Goal: Task Accomplishment & Management: Use online tool/utility

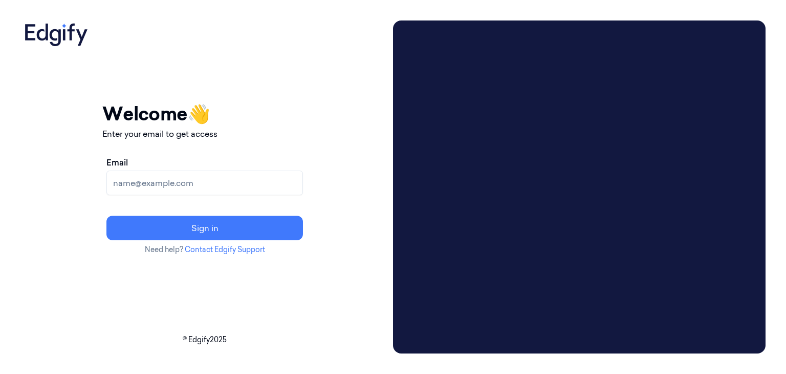
click at [218, 184] on input "Email" at bounding box center [204, 182] width 197 height 25
click at [303, 185] on input "Email" at bounding box center [204, 182] width 197 height 25
click at [303, 183] on input "Email" at bounding box center [204, 182] width 197 height 25
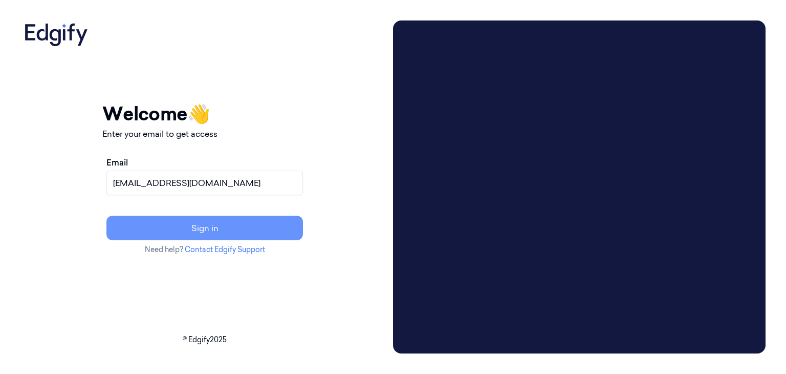
type input "mahesh.s@indivillage.in"
click at [287, 232] on button "Sign in" at bounding box center [204, 227] width 197 height 25
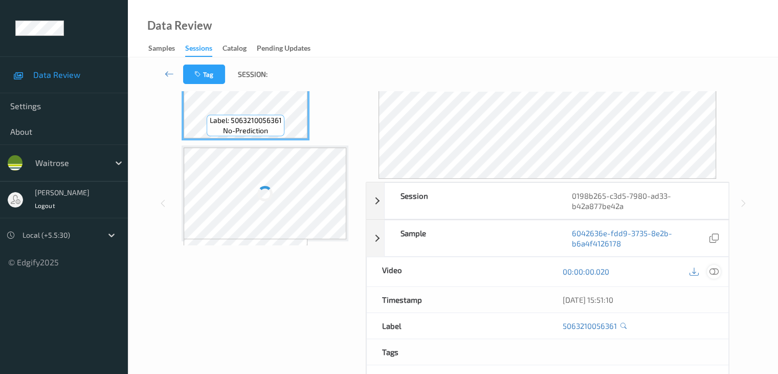
click at [717, 272] on icon at bounding box center [713, 271] width 9 height 9
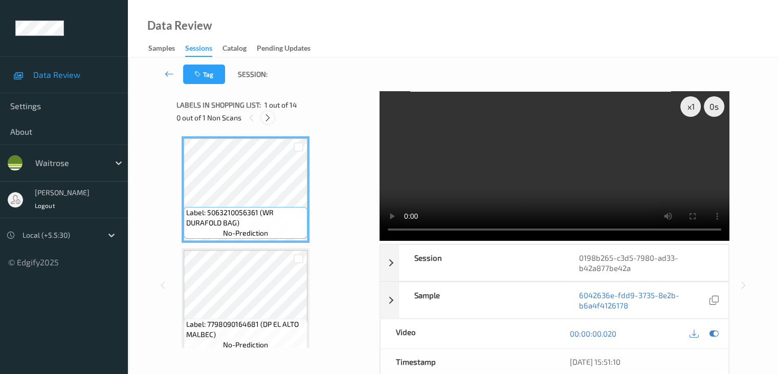
click at [271, 115] on icon at bounding box center [268, 117] width 9 height 9
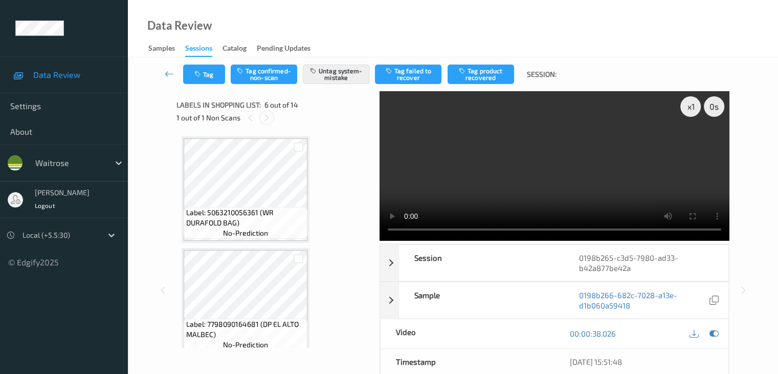
scroll to position [451, 0]
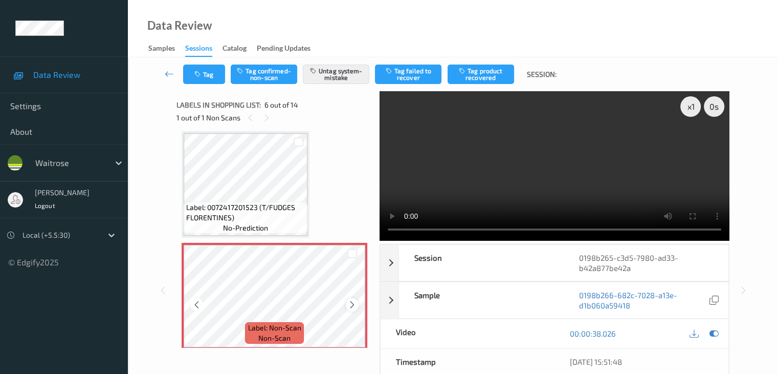
click at [356, 306] on icon at bounding box center [352, 304] width 9 height 9
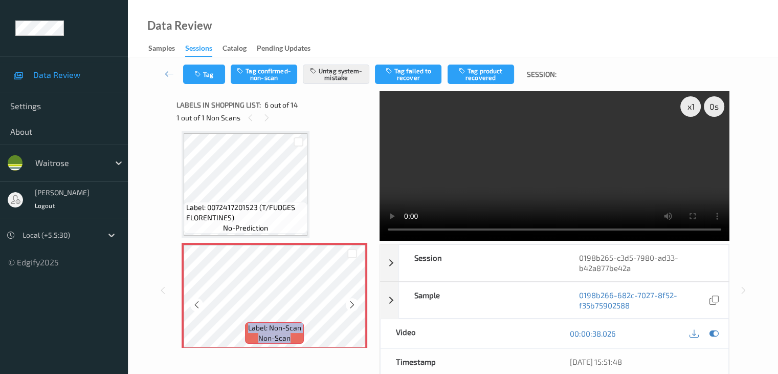
click at [356, 306] on icon at bounding box center [352, 304] width 9 height 9
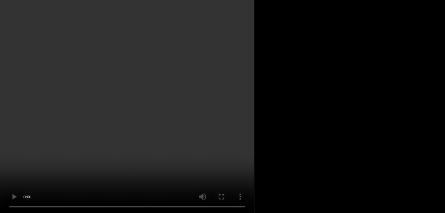
scroll to position [503, 0]
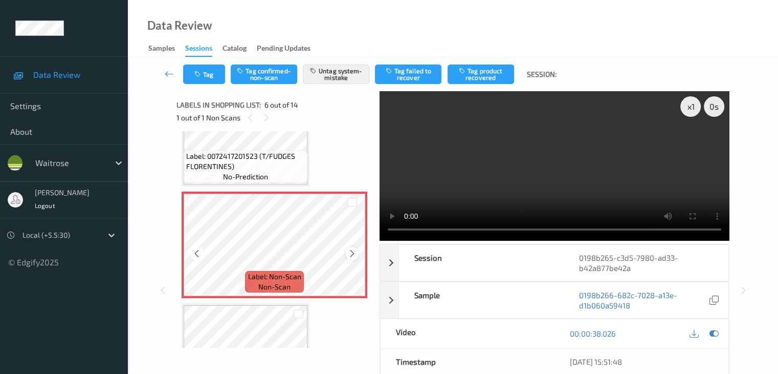
click at [353, 249] on icon at bounding box center [352, 253] width 9 height 9
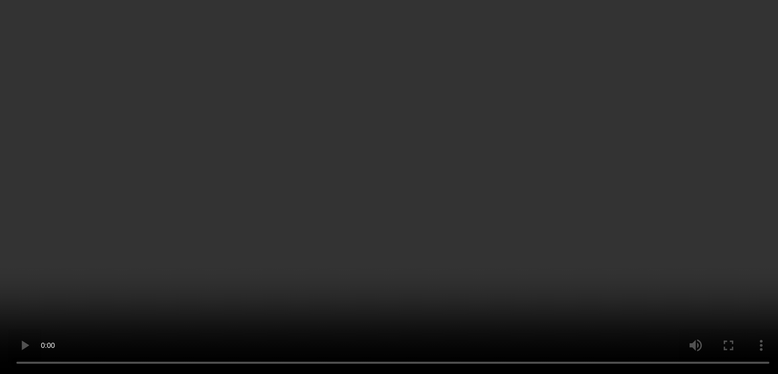
scroll to position [0, 0]
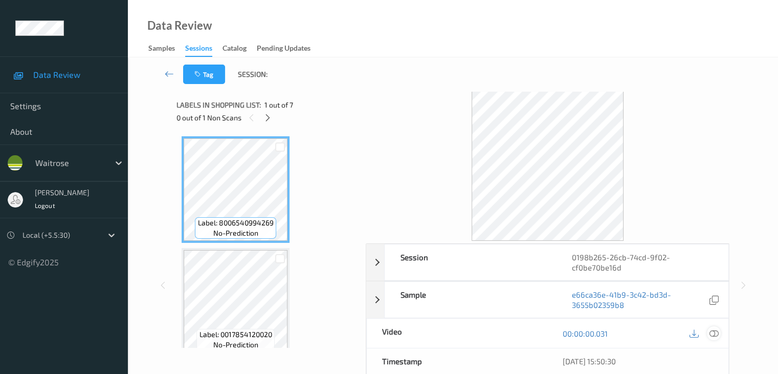
click at [716, 332] on icon at bounding box center [713, 333] width 9 height 9
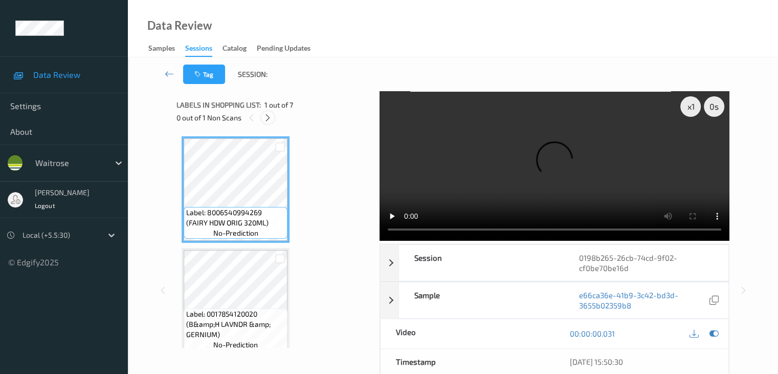
click at [268, 118] on icon at bounding box center [268, 117] width 9 height 9
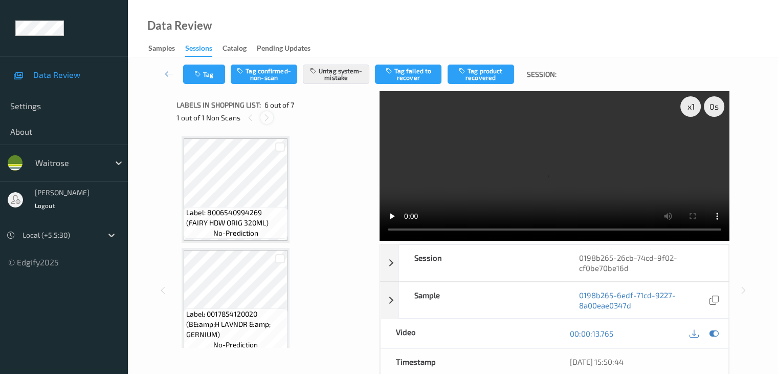
scroll to position [451, 0]
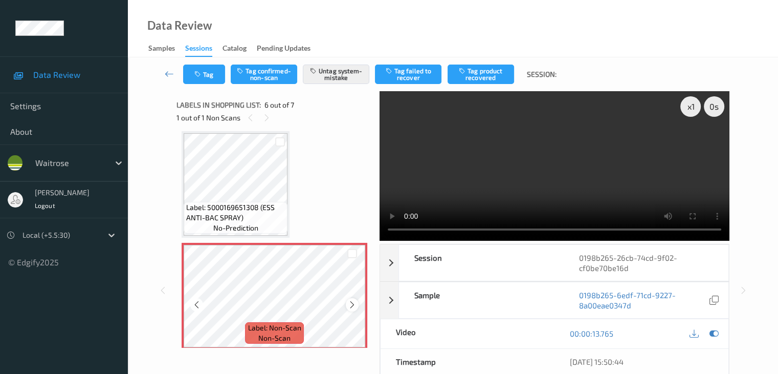
click at [353, 303] on icon at bounding box center [352, 304] width 9 height 9
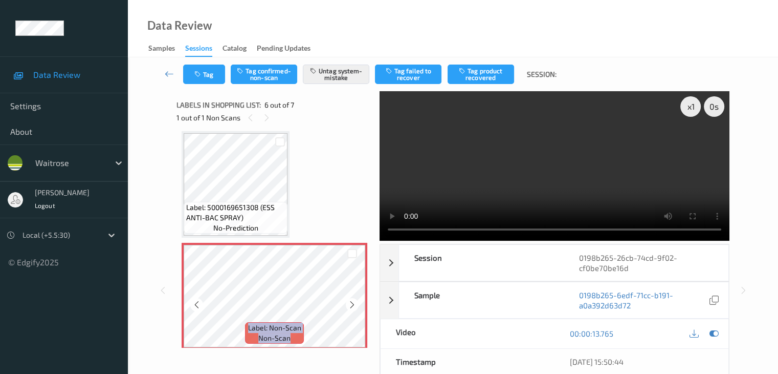
click at [353, 303] on icon at bounding box center [352, 304] width 9 height 9
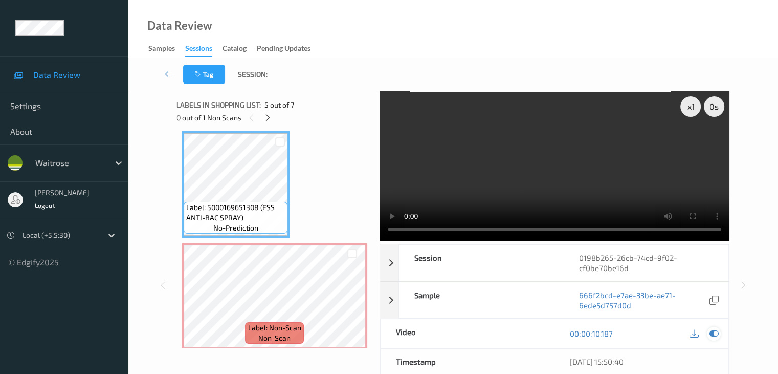
click at [716, 335] on icon at bounding box center [713, 333] width 9 height 9
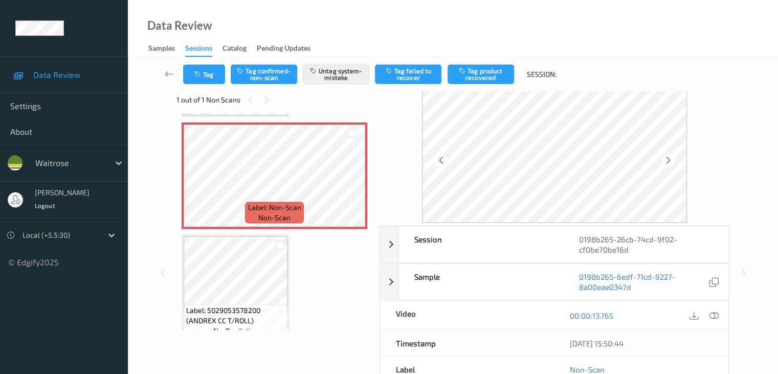
scroll to position [0, 0]
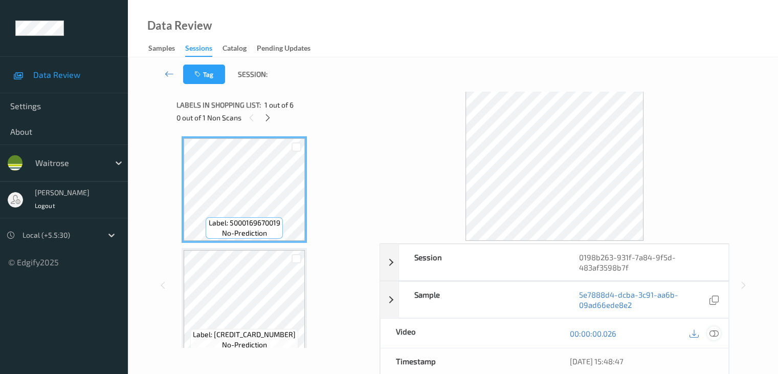
click at [716, 332] on icon at bounding box center [713, 333] width 9 height 9
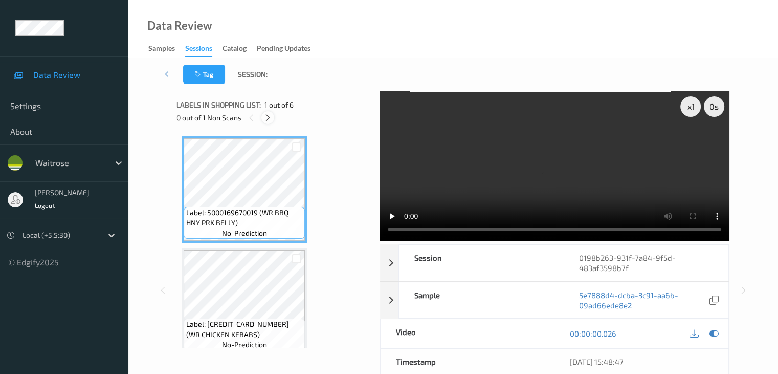
click at [271, 115] on icon at bounding box center [268, 117] width 9 height 9
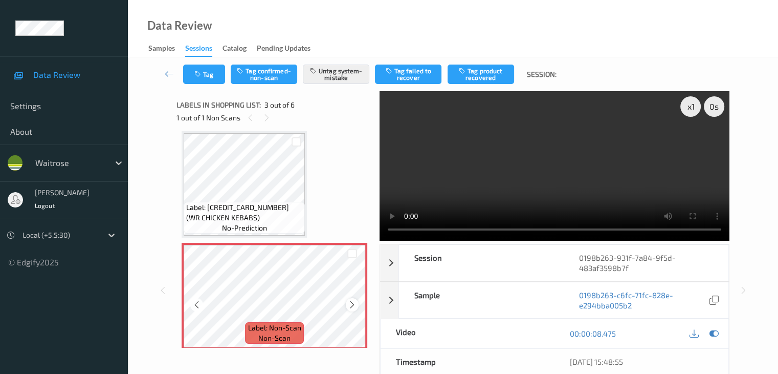
click at [353, 303] on icon at bounding box center [352, 304] width 9 height 9
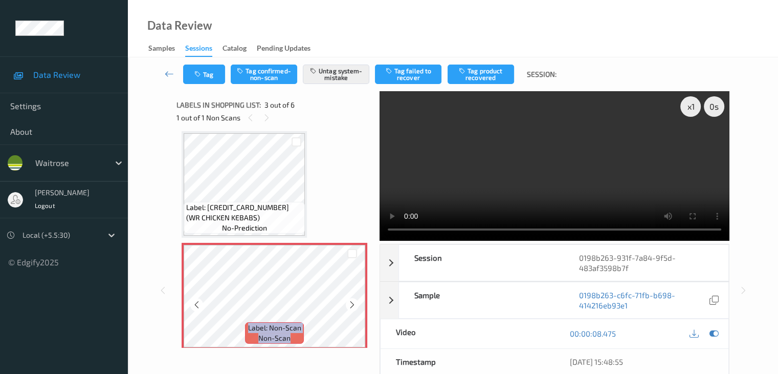
click at [353, 303] on icon at bounding box center [352, 304] width 9 height 9
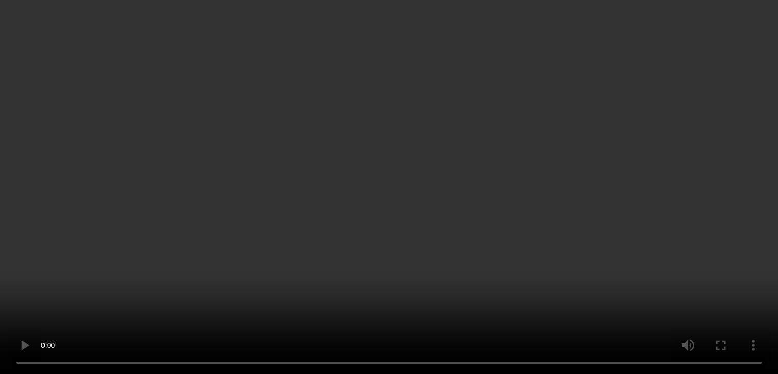
scroll to position [168, 0]
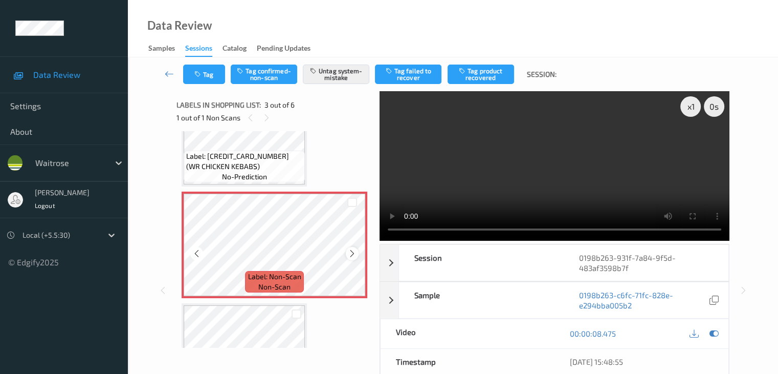
click at [351, 253] on icon at bounding box center [352, 253] width 9 height 9
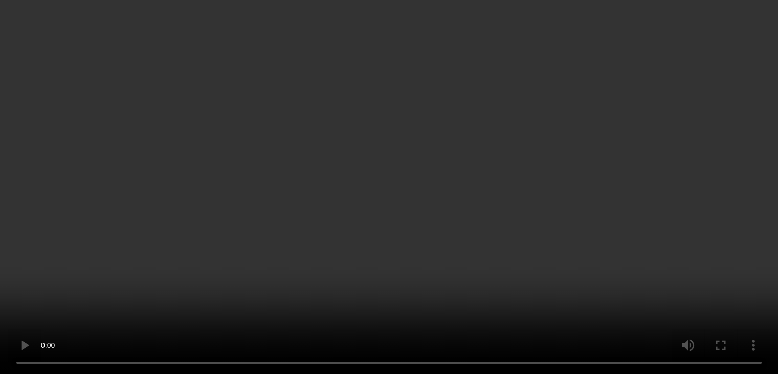
scroll to position [135, 0]
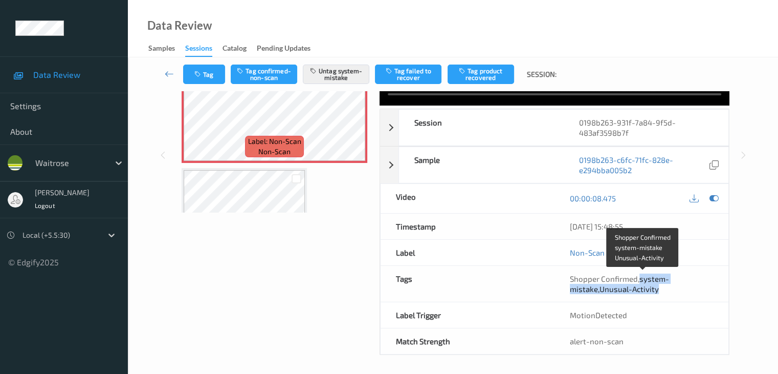
drag, startPoint x: 643, startPoint y: 280, endPoint x: 659, endPoint y: 289, distance: 18.8
click at [659, 289] on span "Shopper Confirmed , system-mistake , Unusual-Activity" at bounding box center [619, 283] width 99 height 19
click at [671, 289] on div "Shopper Confirmed , system-mistake , Unusual-Activity" at bounding box center [641, 283] width 143 height 20
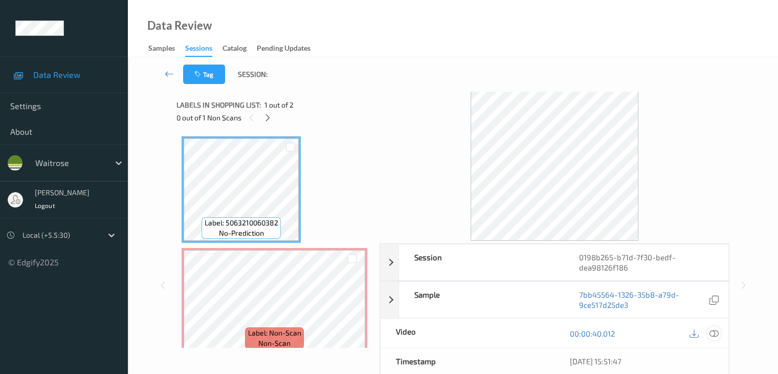
click at [716, 333] on icon at bounding box center [713, 333] width 9 height 9
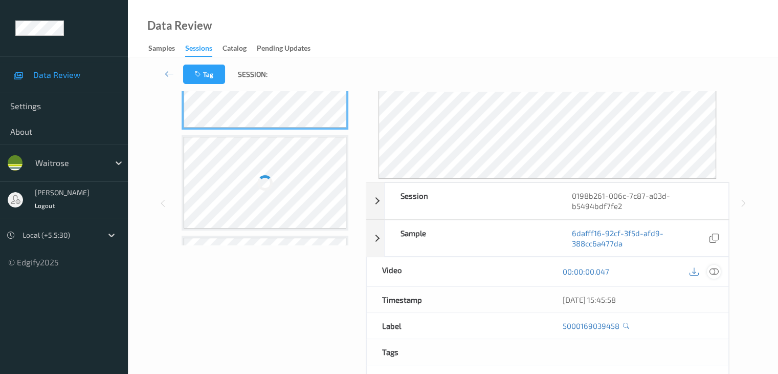
click at [718, 275] on div at bounding box center [714, 272] width 14 height 14
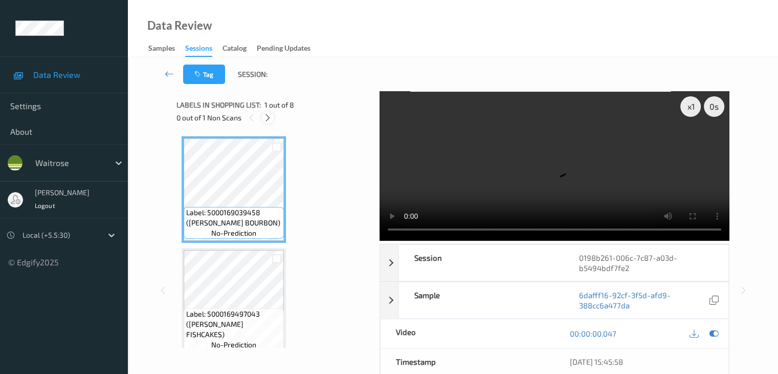
click at [266, 118] on icon at bounding box center [268, 117] width 9 height 9
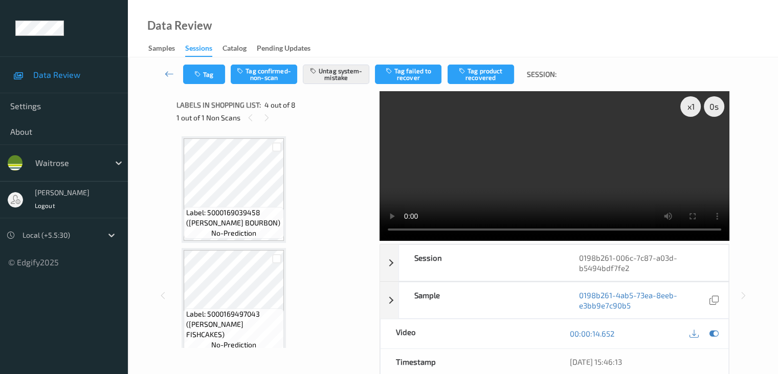
scroll to position [228, 0]
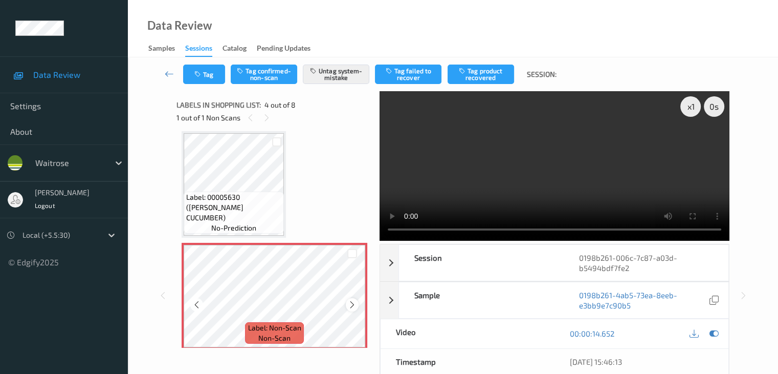
click at [349, 303] on icon at bounding box center [352, 304] width 9 height 9
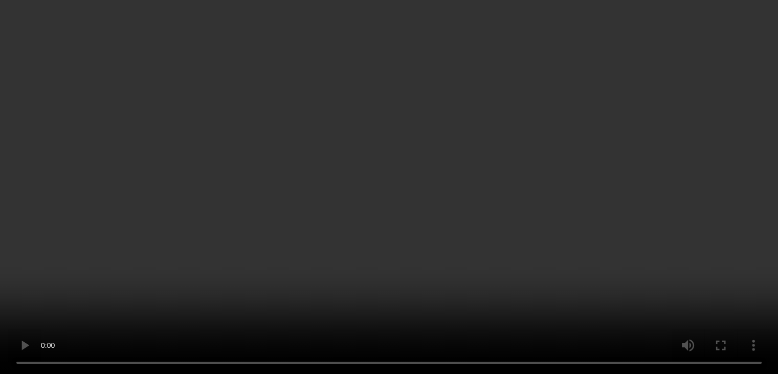
scroll to position [382, 0]
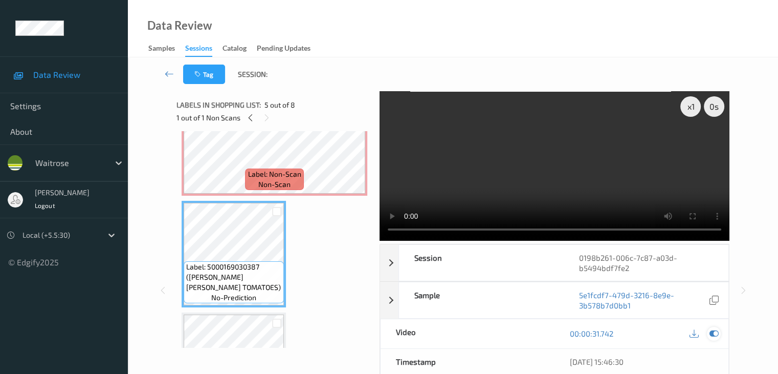
click at [711, 334] on icon at bounding box center [713, 333] width 9 height 9
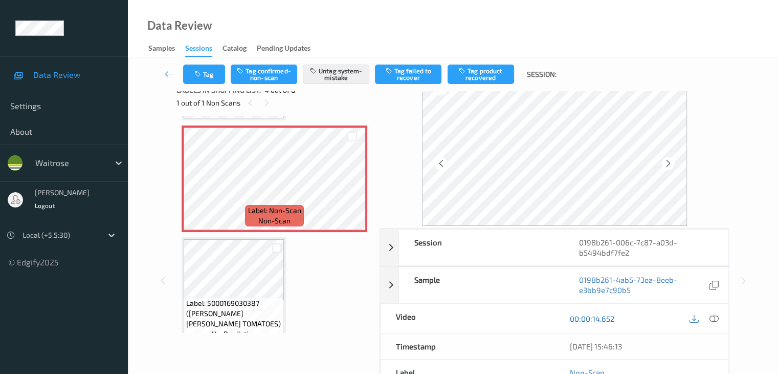
scroll to position [0, 0]
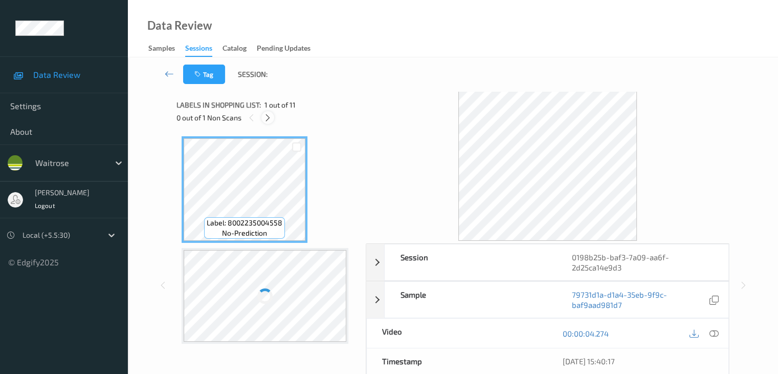
click at [270, 119] on icon at bounding box center [268, 117] width 9 height 9
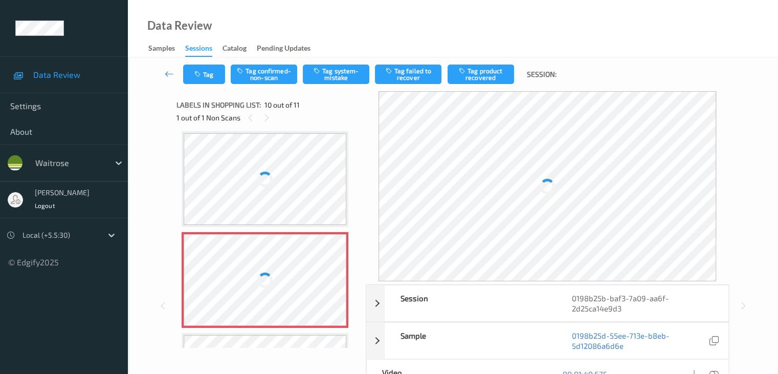
scroll to position [884, 0]
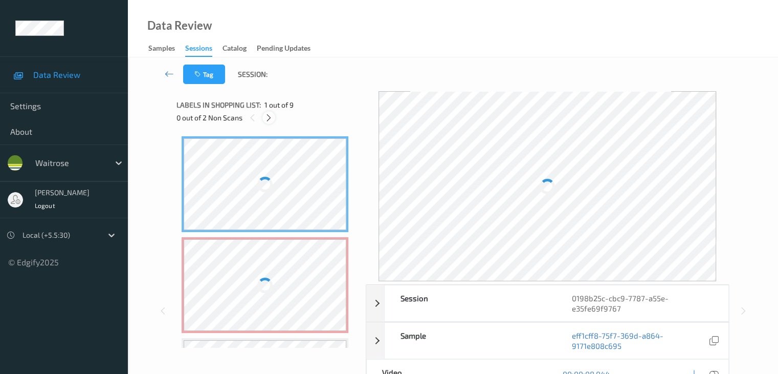
click at [271, 117] on icon at bounding box center [269, 117] width 9 height 9
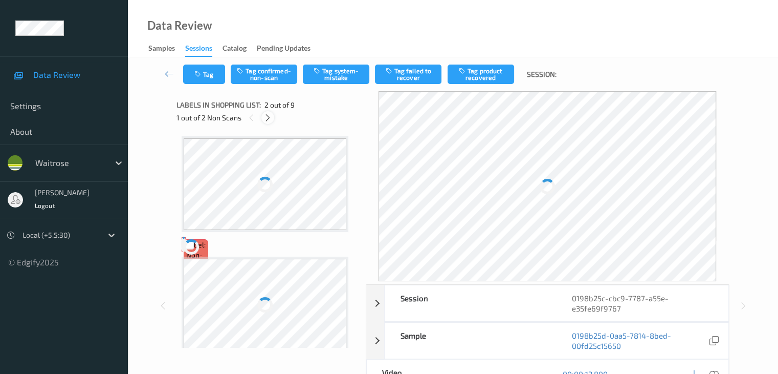
scroll to position [5, 0]
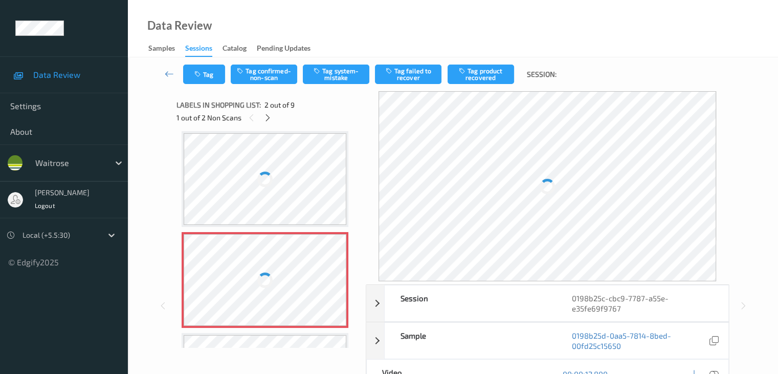
click at [270, 295] on div at bounding box center [265, 280] width 163 height 92
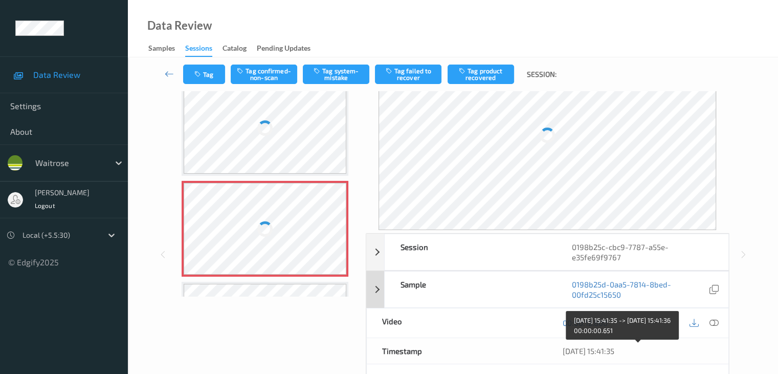
scroll to position [0, 0]
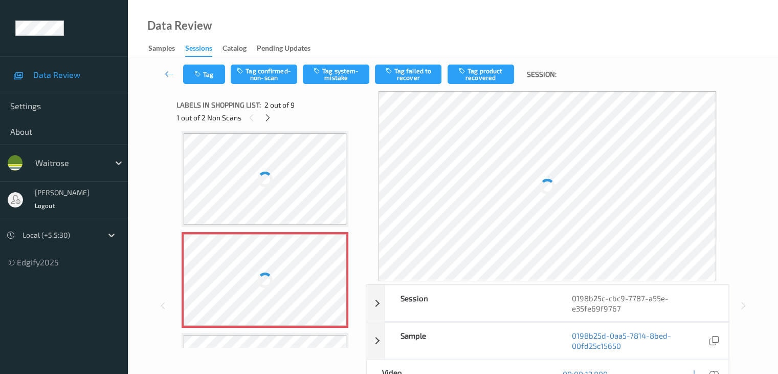
click at [264, 138] on div at bounding box center [265, 179] width 163 height 92
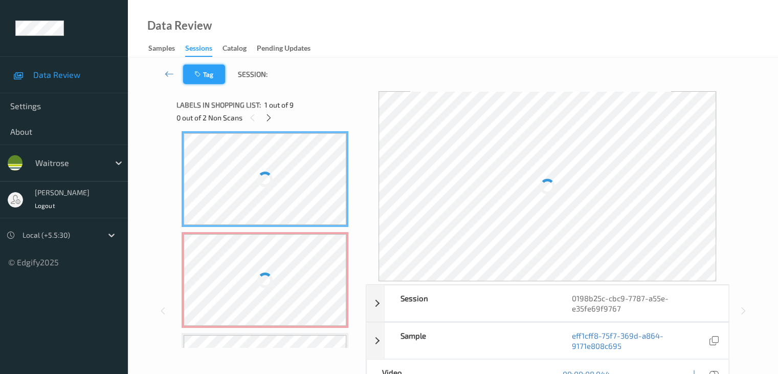
click at [211, 78] on button "Tag" at bounding box center [204, 73] width 42 height 19
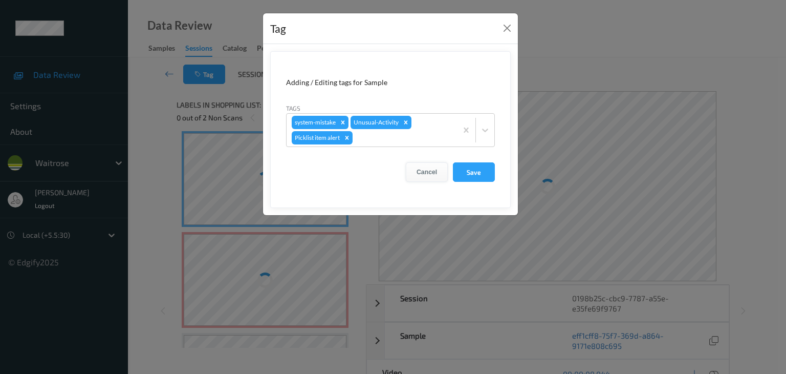
click at [419, 170] on button "Cancel" at bounding box center [427, 171] width 42 height 19
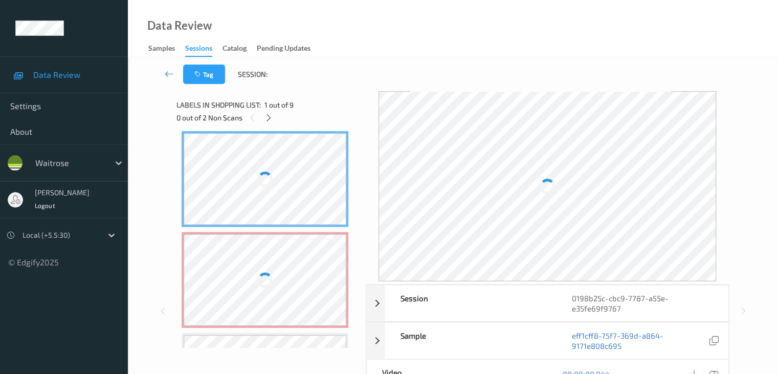
click at [276, 273] on div at bounding box center [265, 280] width 163 height 92
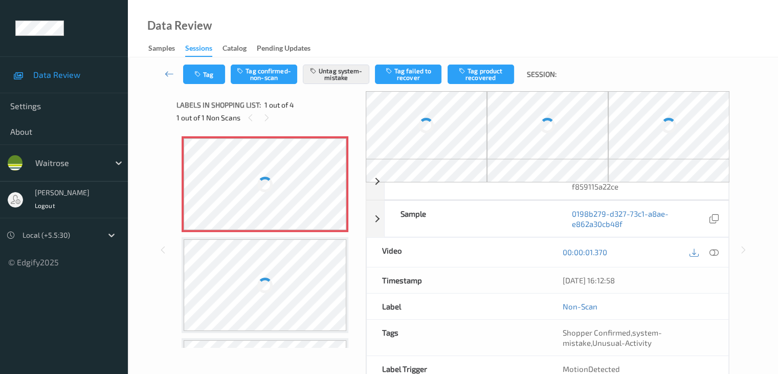
click at [301, 177] on div at bounding box center [265, 184] width 163 height 92
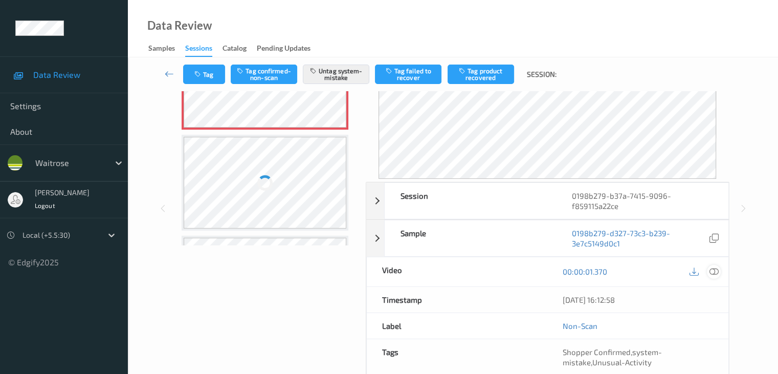
click at [718, 271] on icon at bounding box center [713, 271] width 9 height 9
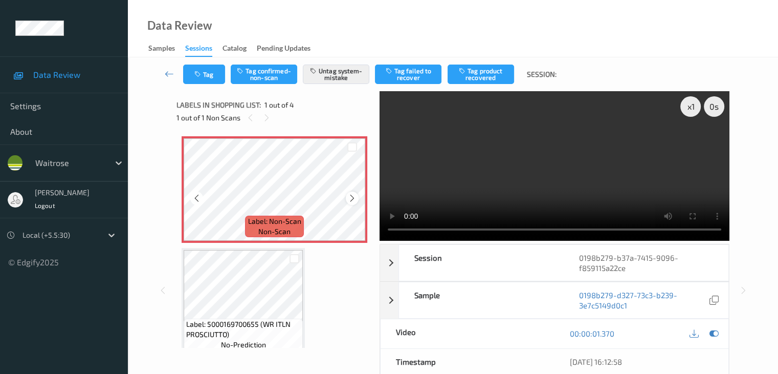
click at [357, 197] on div at bounding box center [352, 197] width 13 height 13
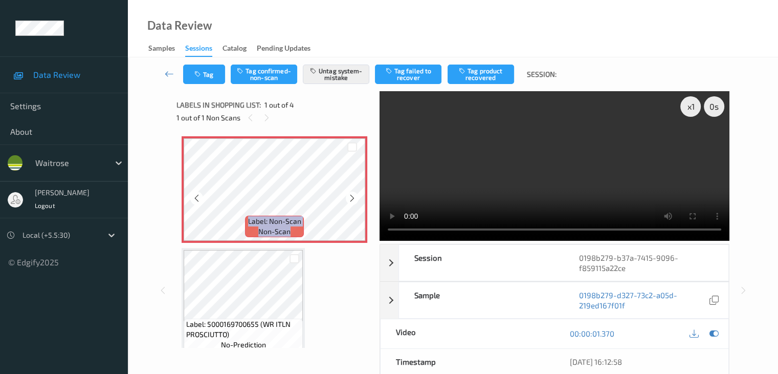
click at [357, 197] on div at bounding box center [352, 197] width 13 height 13
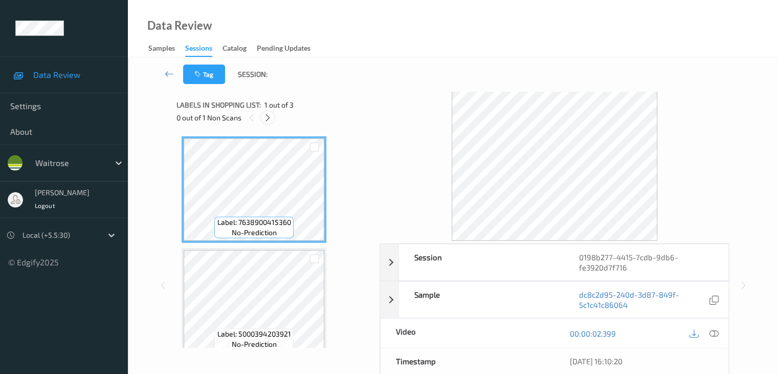
click at [272, 118] on icon at bounding box center [268, 117] width 9 height 9
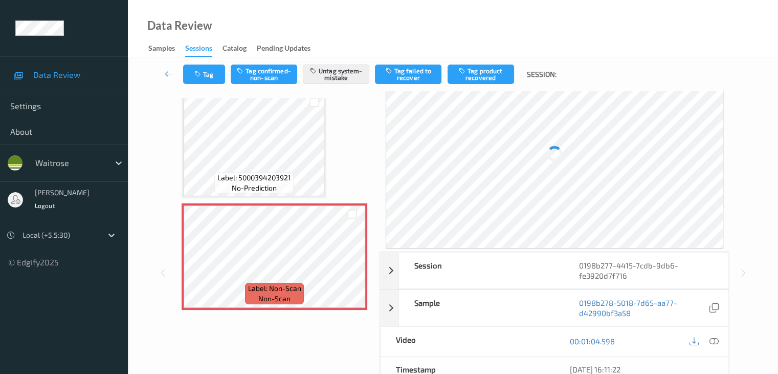
scroll to position [51, 0]
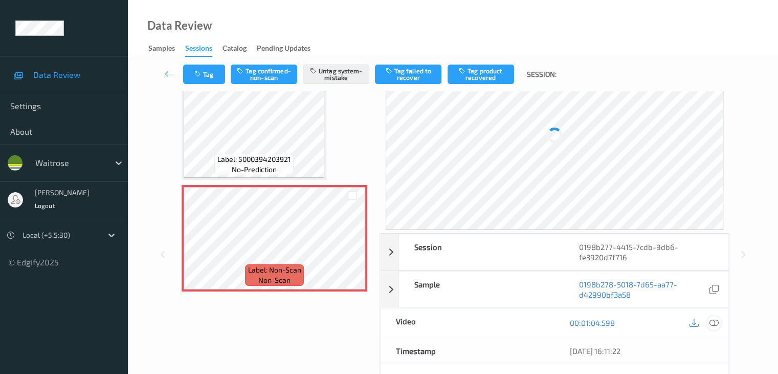
click at [717, 322] on icon at bounding box center [713, 322] width 9 height 9
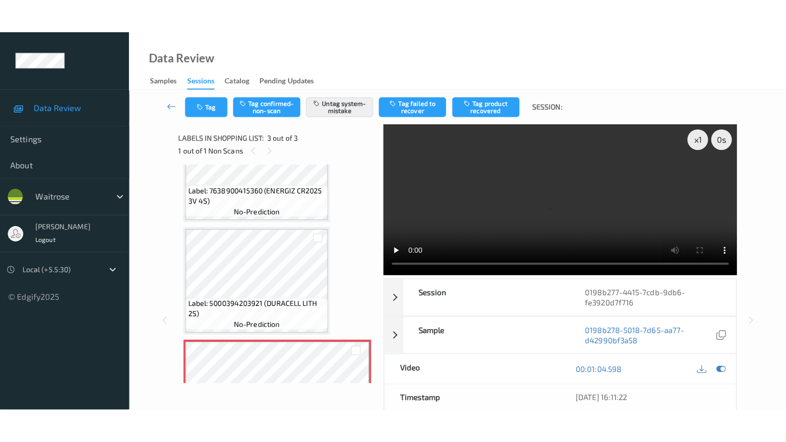
scroll to position [123, 0]
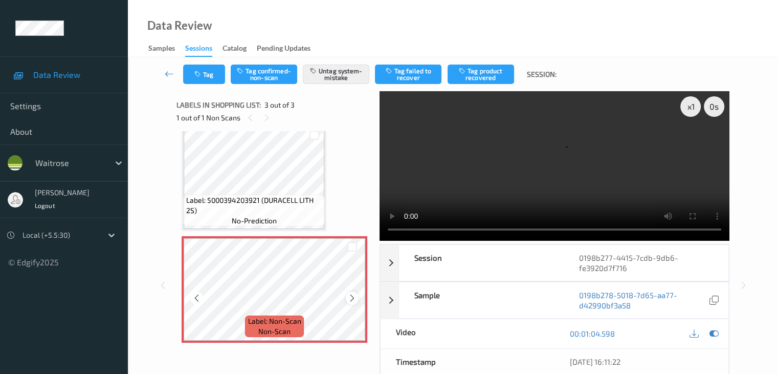
click at [356, 296] on icon at bounding box center [352, 297] width 9 height 9
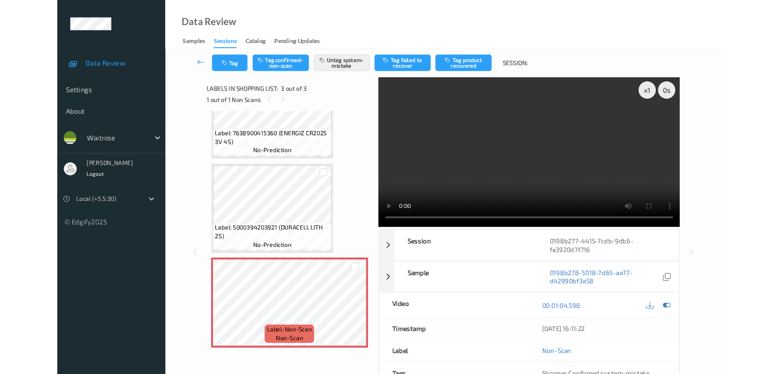
scroll to position [55, 0]
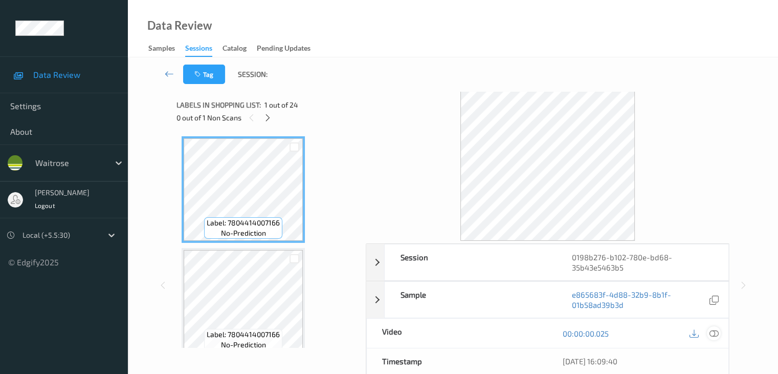
click at [716, 335] on icon at bounding box center [713, 333] width 9 height 9
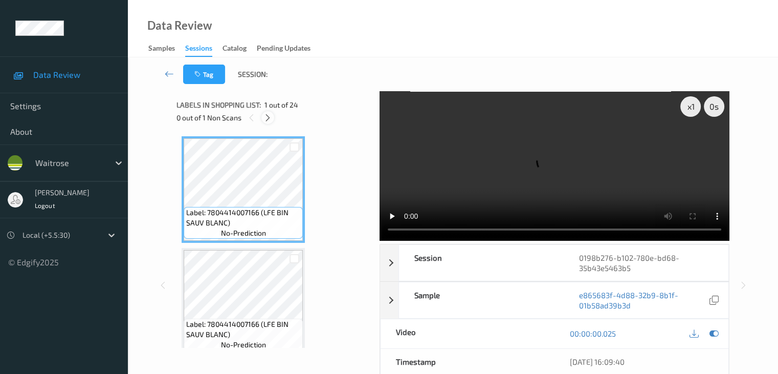
click at [266, 118] on icon at bounding box center [268, 117] width 9 height 9
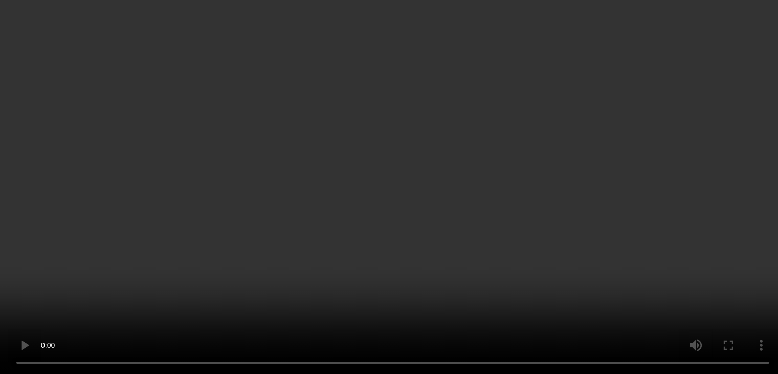
scroll to position [2013, 0]
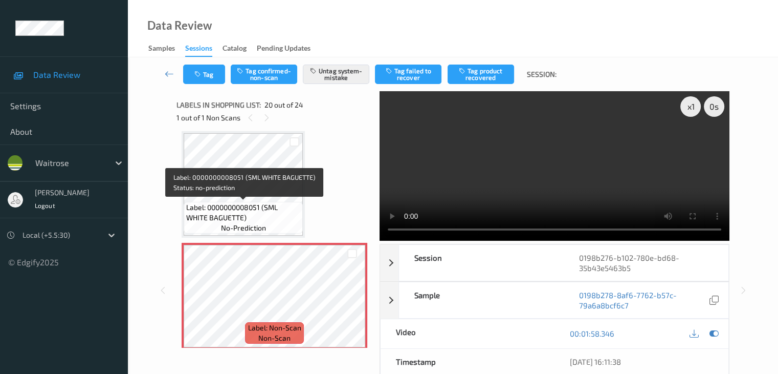
click at [273, 206] on span "Label: 0000000008051 (SML WHITE BAGUETTE)" at bounding box center [243, 212] width 114 height 20
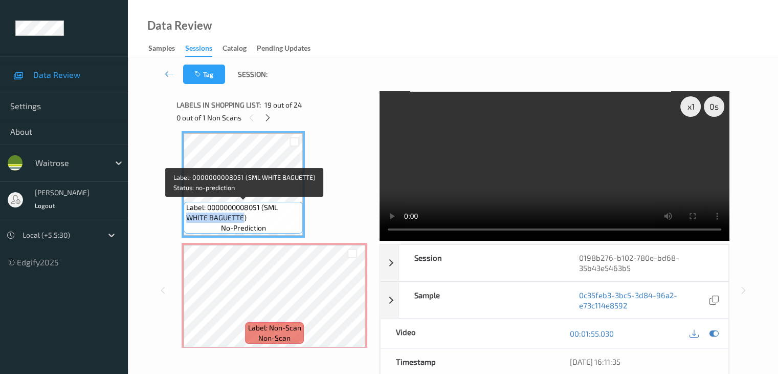
drag, startPoint x: 188, startPoint y: 218, endPoint x: 242, endPoint y: 220, distance: 53.8
click at [242, 220] on span "Label: 0000000008051 (SML WHITE BAGUETTE)" at bounding box center [243, 212] width 114 height 20
copy span "WHITE BAGUETTE"
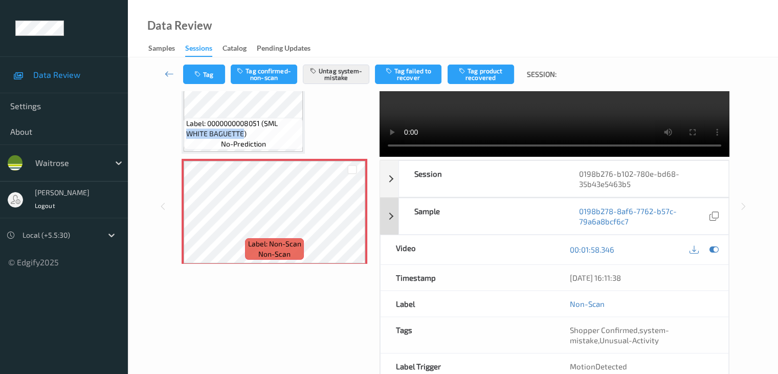
scroll to position [102, 0]
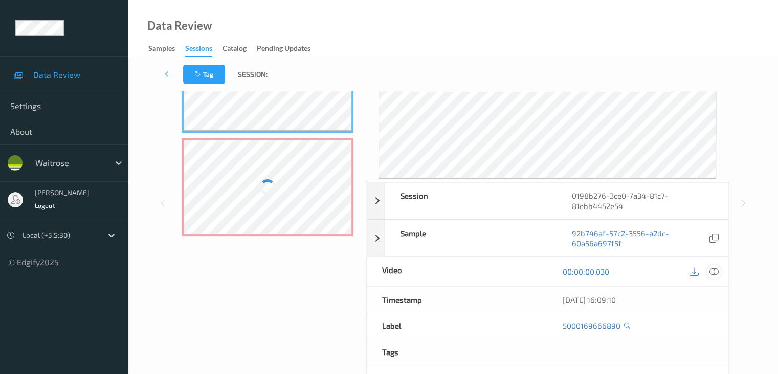
click at [719, 272] on icon at bounding box center [713, 271] width 9 height 9
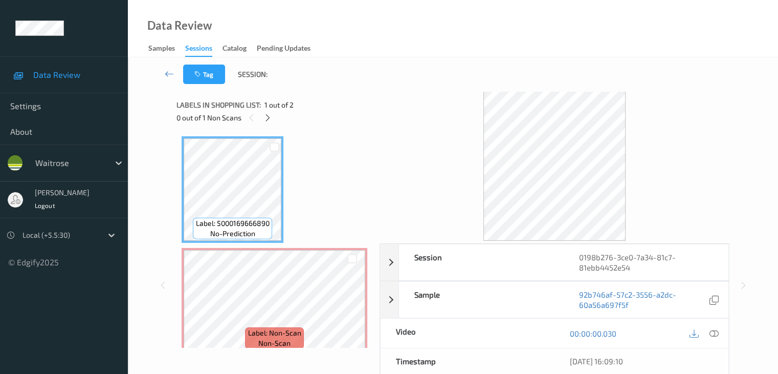
scroll to position [12, 0]
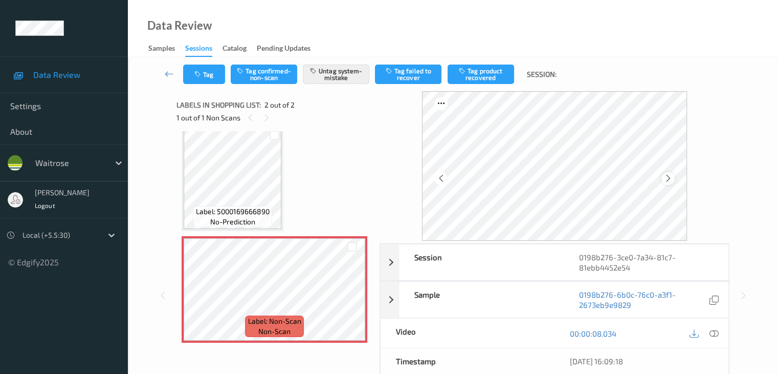
click at [675, 180] on div at bounding box center [668, 178] width 13 height 13
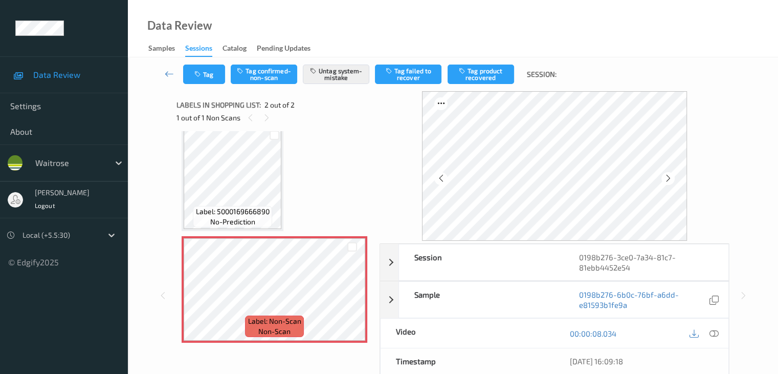
click at [675, 180] on div at bounding box center [668, 178] width 13 height 13
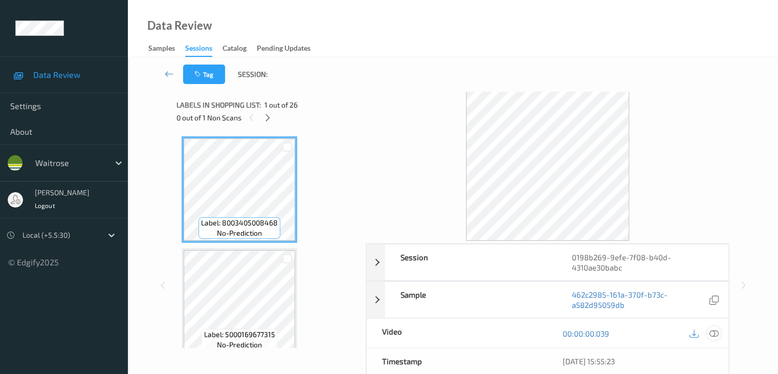
click at [716, 333] on icon at bounding box center [713, 333] width 9 height 9
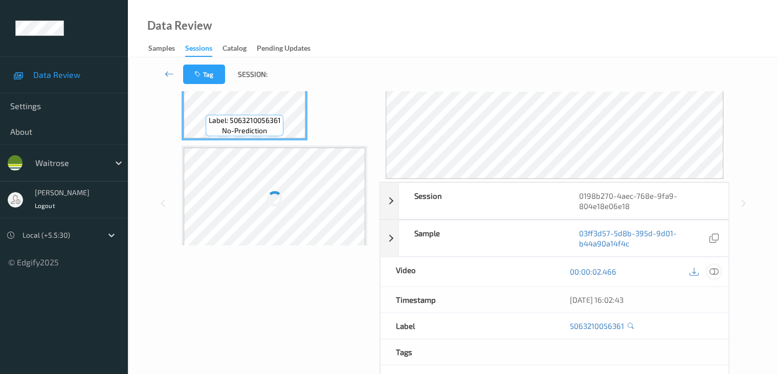
click at [715, 270] on icon at bounding box center [713, 271] width 9 height 9
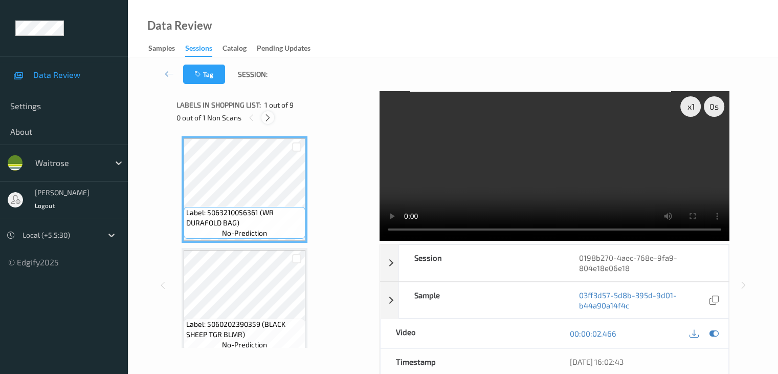
click at [270, 119] on icon at bounding box center [268, 117] width 9 height 9
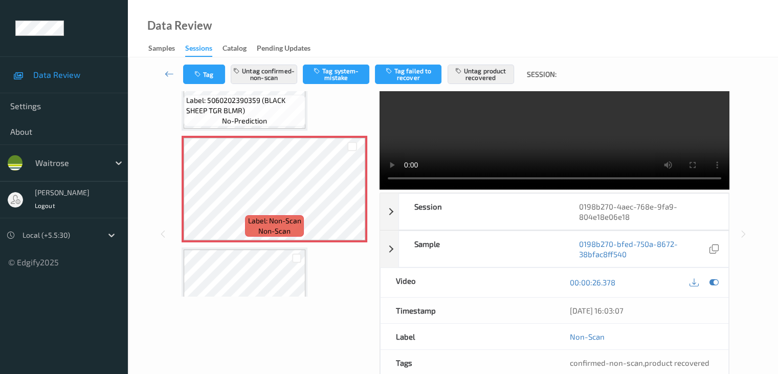
scroll to position [168, 0]
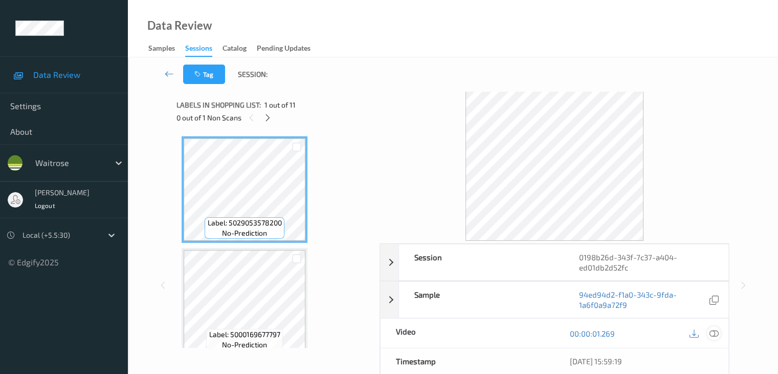
click at [716, 334] on icon at bounding box center [713, 333] width 9 height 9
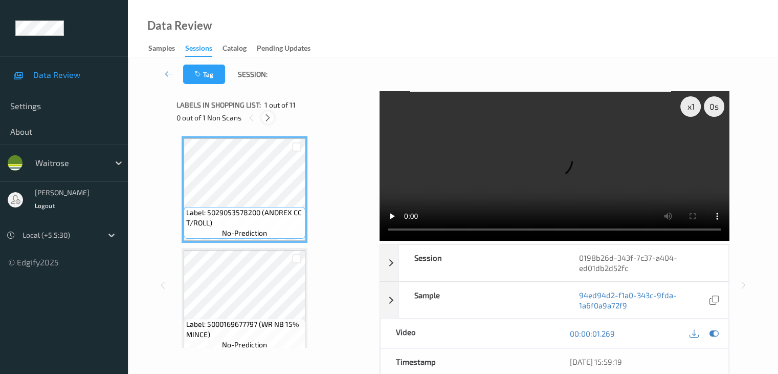
click at [267, 118] on icon at bounding box center [268, 117] width 9 height 9
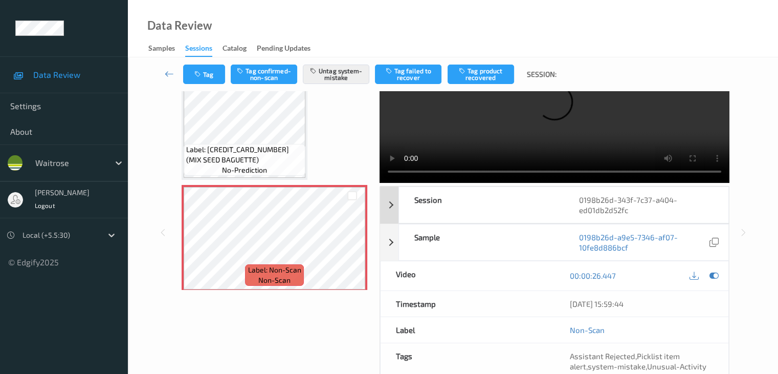
scroll to position [102, 0]
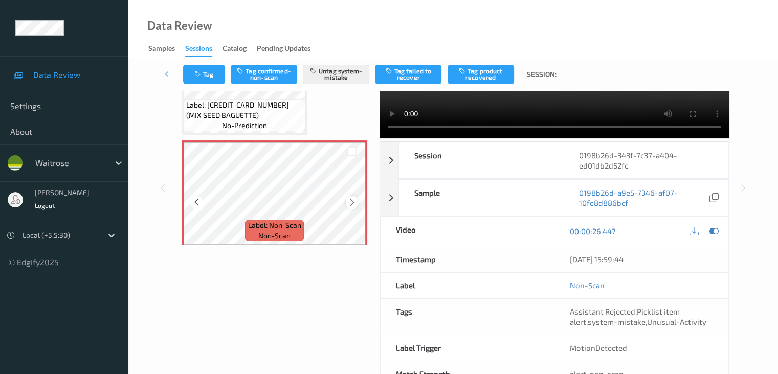
click at [358, 203] on div at bounding box center [352, 201] width 13 height 13
click at [354, 203] on icon at bounding box center [352, 202] width 9 height 9
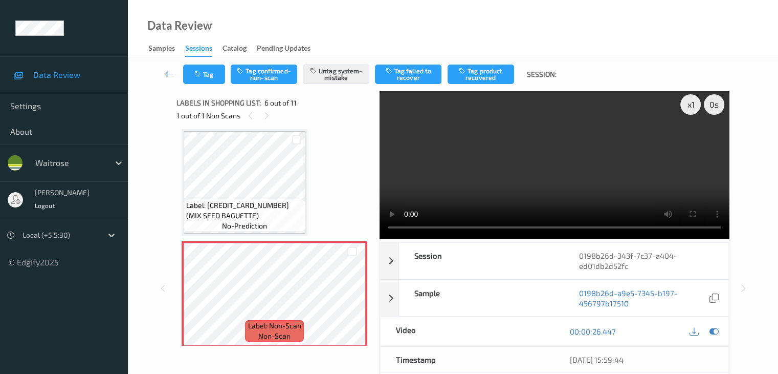
scroll to position [0, 0]
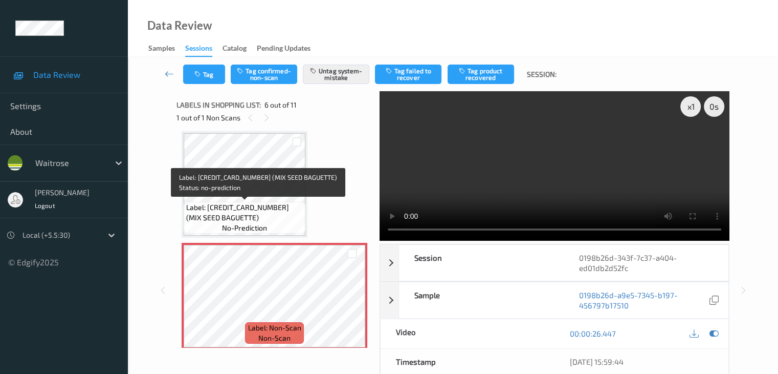
click at [274, 202] on div "Label: 5000169360521 (MIX SEED BAGUETTE) no-prediction" at bounding box center [245, 218] width 122 height 32
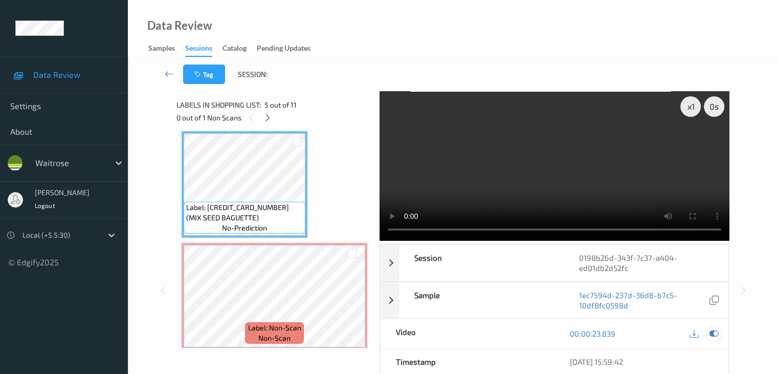
click at [710, 329] on icon at bounding box center [713, 333] width 9 height 9
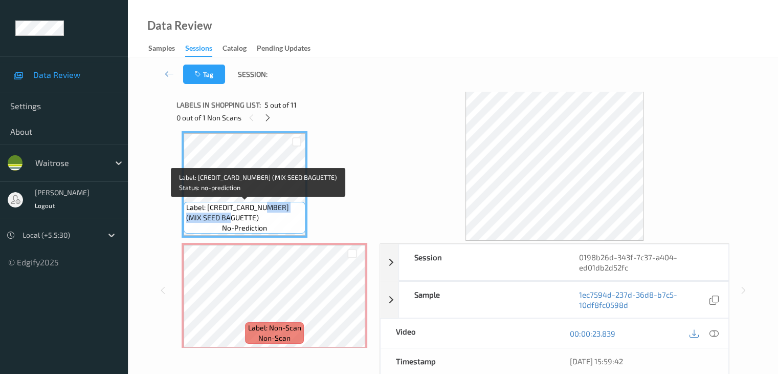
drag, startPoint x: 262, startPoint y: 207, endPoint x: 292, endPoint y: 215, distance: 31.3
click at [292, 215] on span "Label: 5000169360521 (MIX SEED BAGUETTE)" at bounding box center [244, 212] width 117 height 20
copy span "MIX SEED BAGUETTE)"
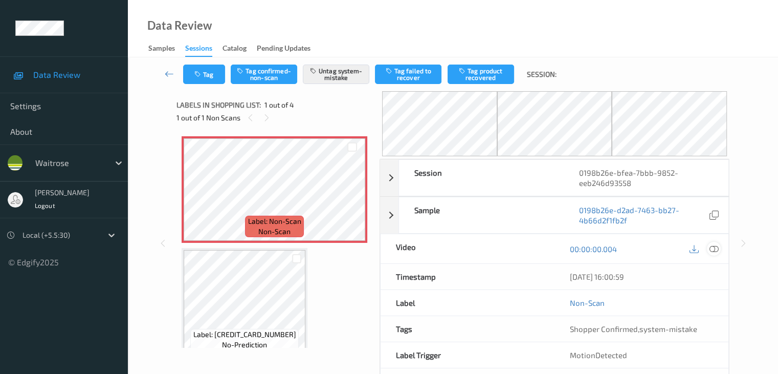
click at [716, 250] on icon at bounding box center [713, 248] width 9 height 9
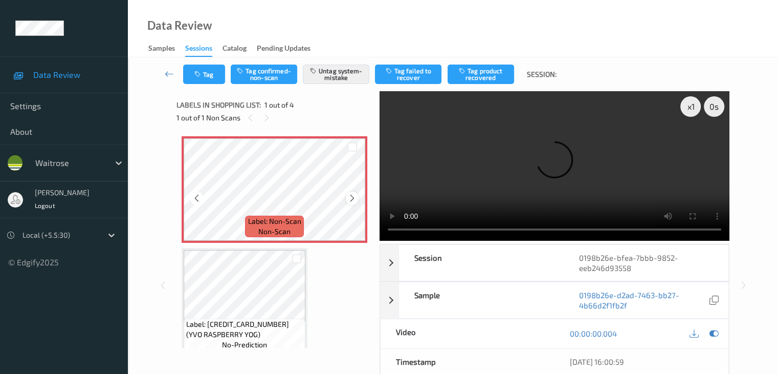
click at [350, 194] on icon at bounding box center [352, 197] width 9 height 9
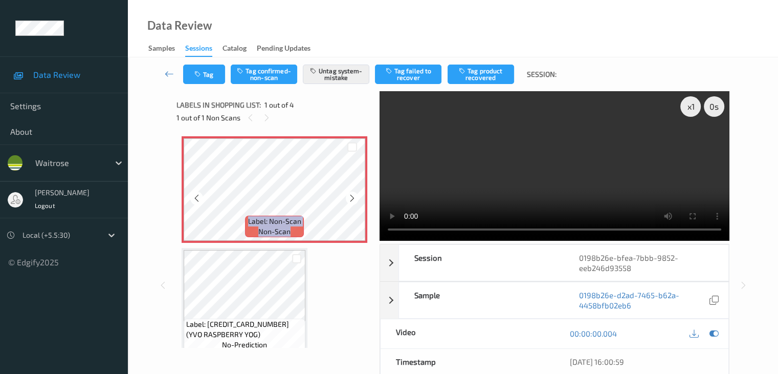
click at [350, 194] on icon at bounding box center [352, 197] width 9 height 9
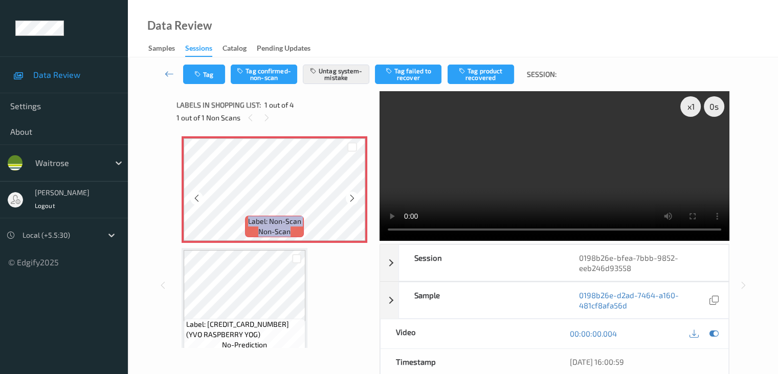
click at [350, 194] on icon at bounding box center [352, 197] width 9 height 9
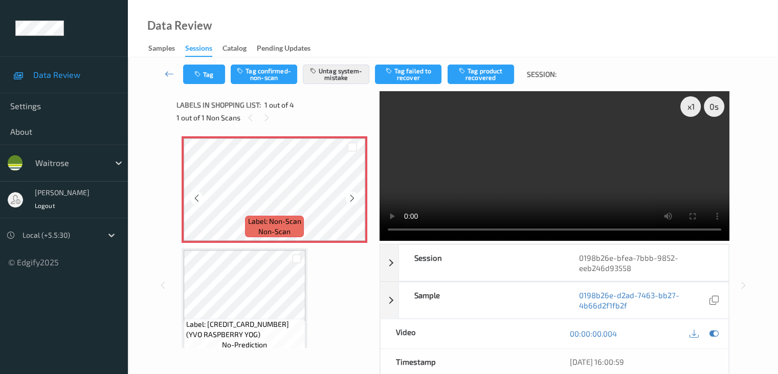
click at [350, 194] on icon at bounding box center [352, 197] width 9 height 9
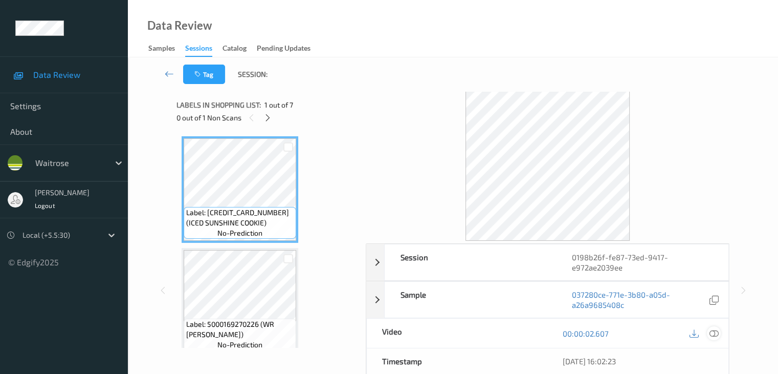
click at [716, 334] on icon at bounding box center [713, 333] width 9 height 9
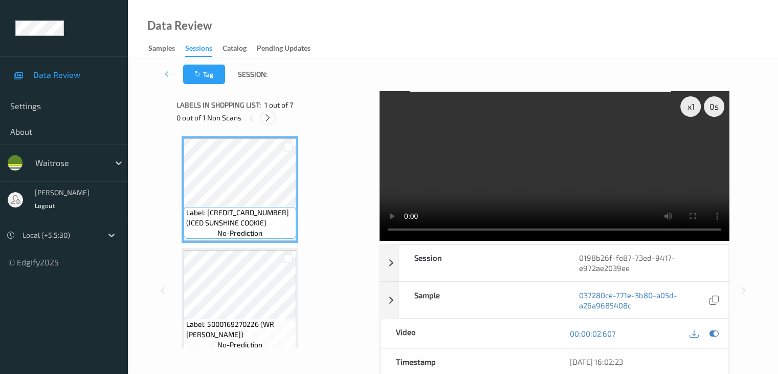
click at [268, 121] on icon at bounding box center [268, 117] width 9 height 9
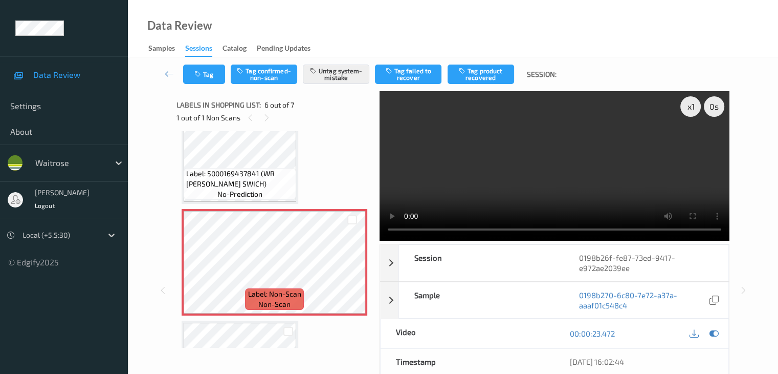
scroll to position [503, 0]
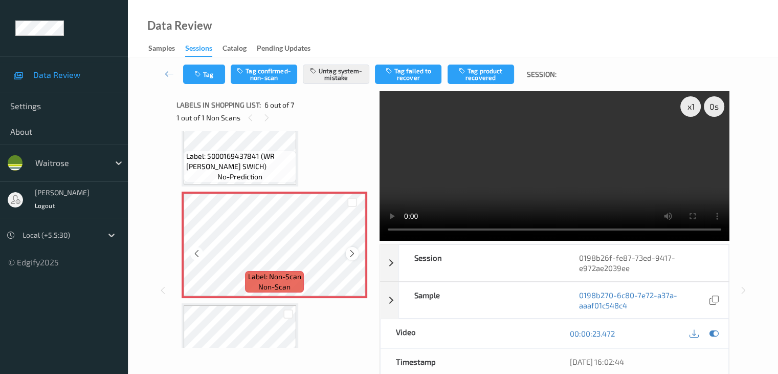
click at [350, 254] on icon at bounding box center [352, 253] width 9 height 9
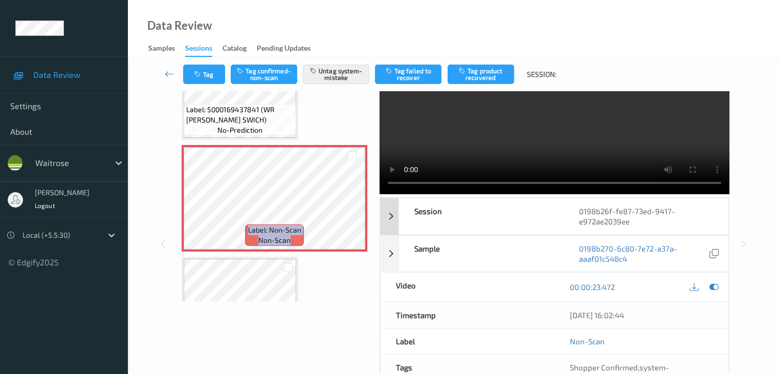
scroll to position [102, 0]
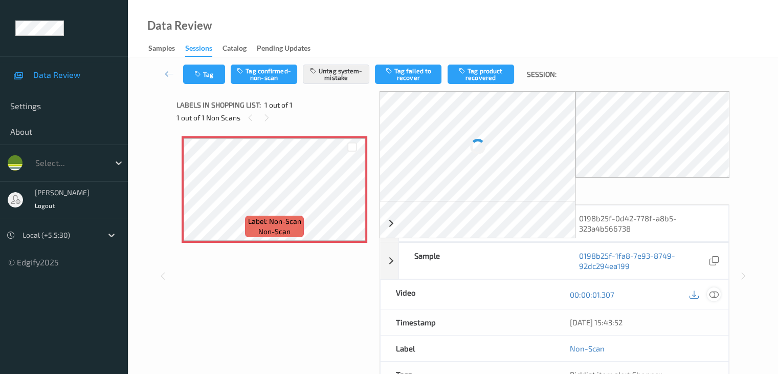
click at [713, 293] on icon at bounding box center [713, 293] width 9 height 9
